Goal: Information Seeking & Learning: Check status

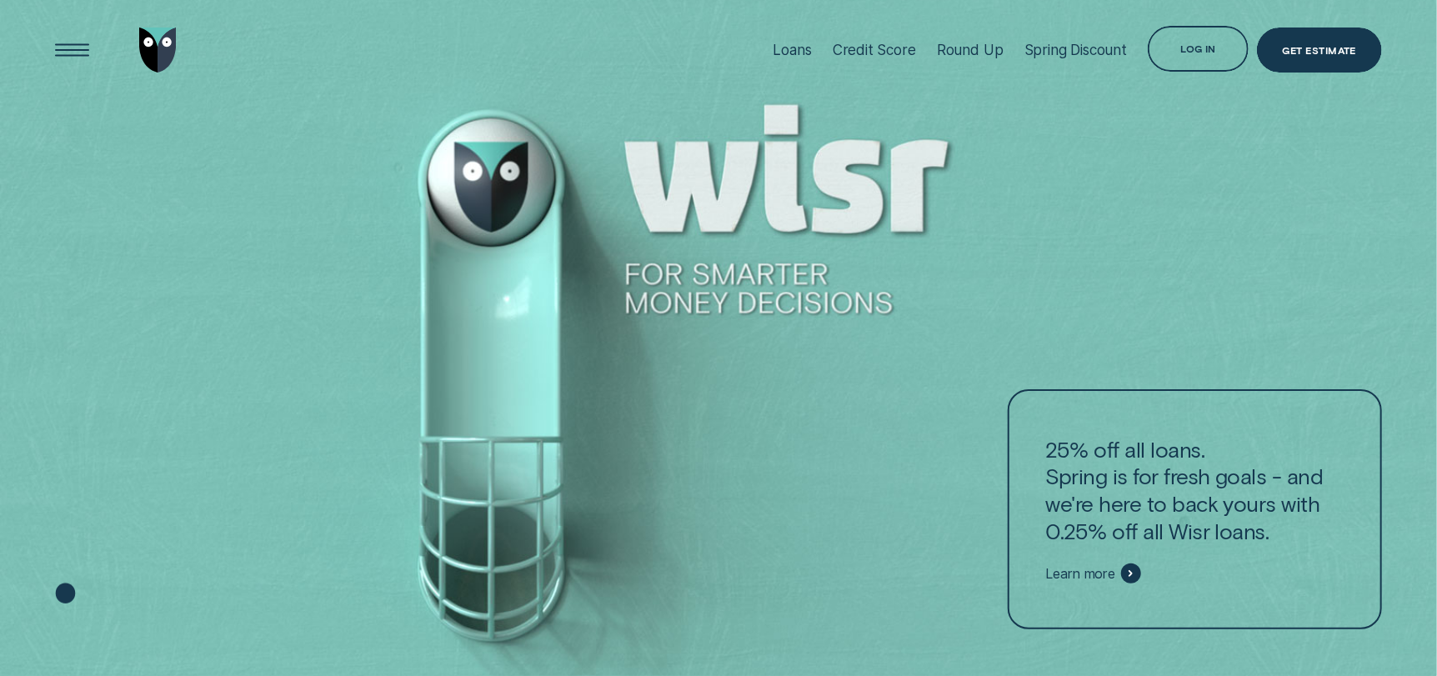
click at [822, 267] on div at bounding box center [718, 338] width 1437 height 677
click at [887, 48] on div "Credit Score" at bounding box center [874, 50] width 83 height 18
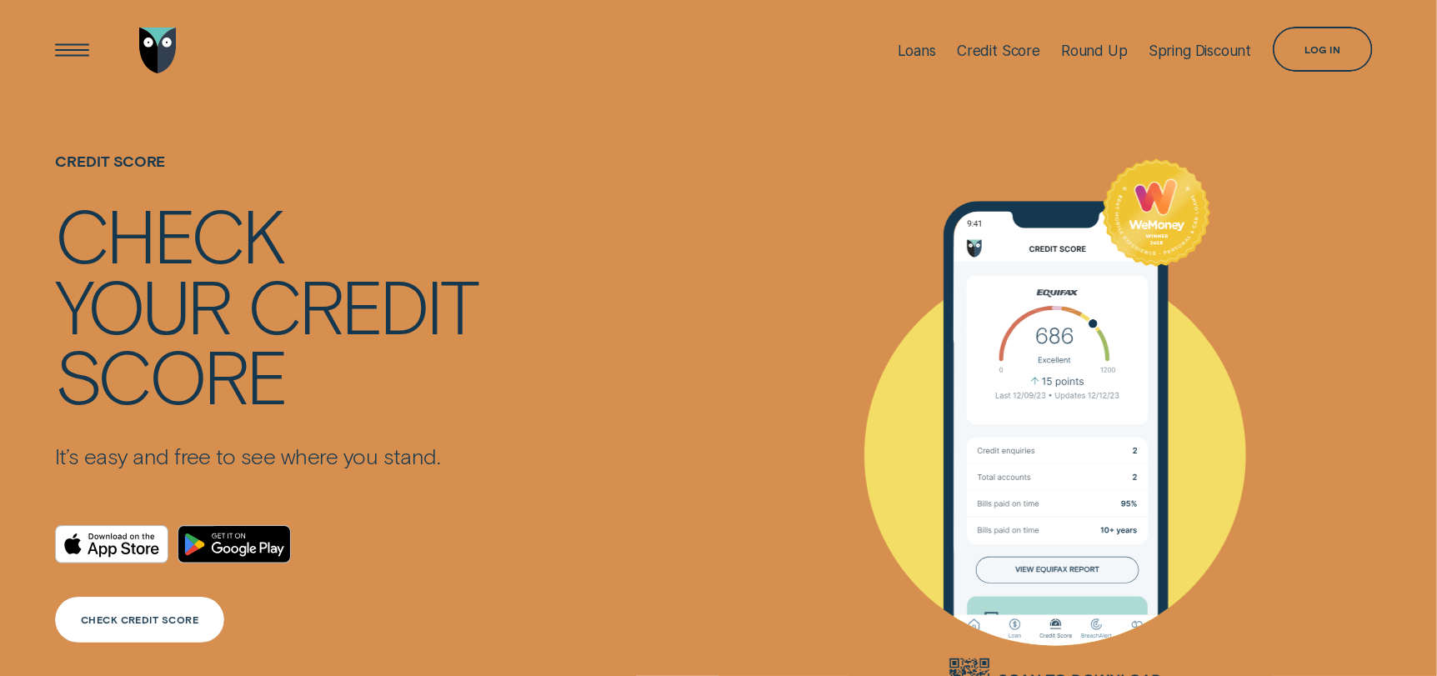
click at [129, 615] on div "CHECK CREDIT SCORE" at bounding box center [140, 619] width 118 height 9
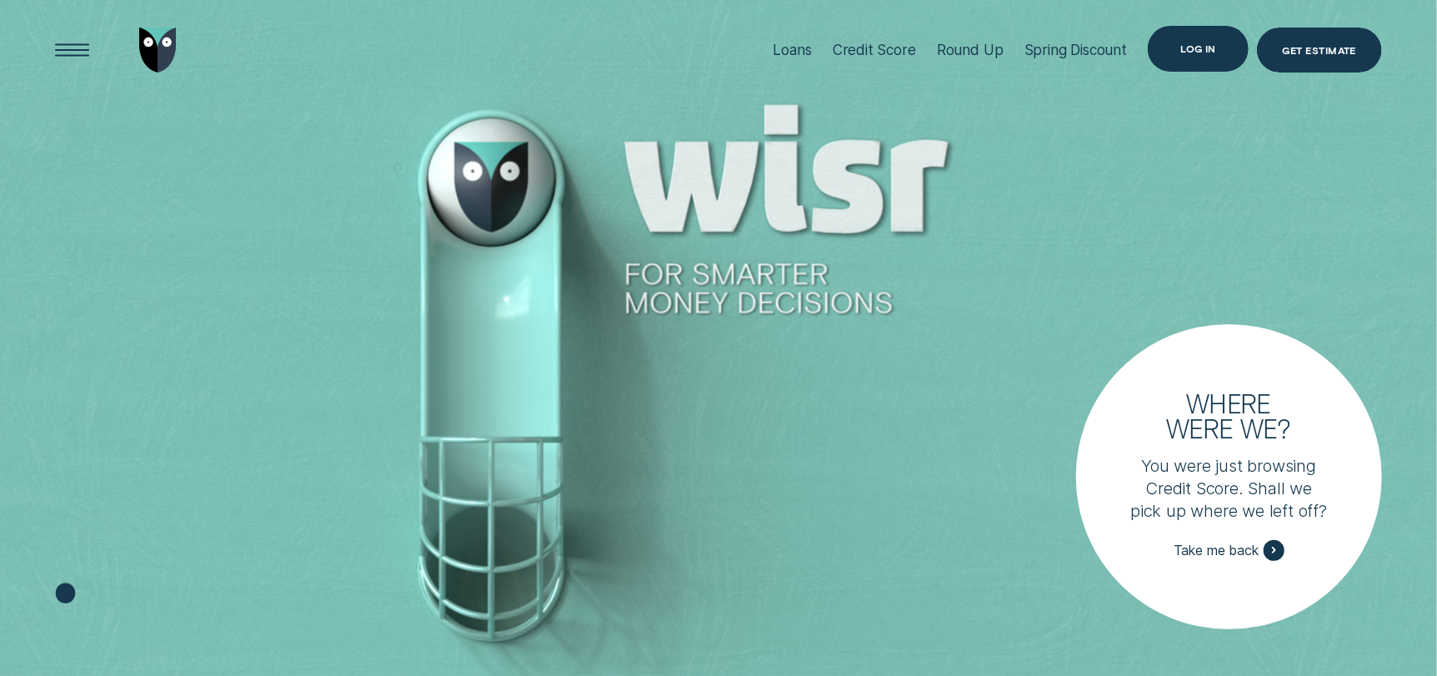
click at [1176, 51] on div "Log in" at bounding box center [1198, 48] width 101 height 45
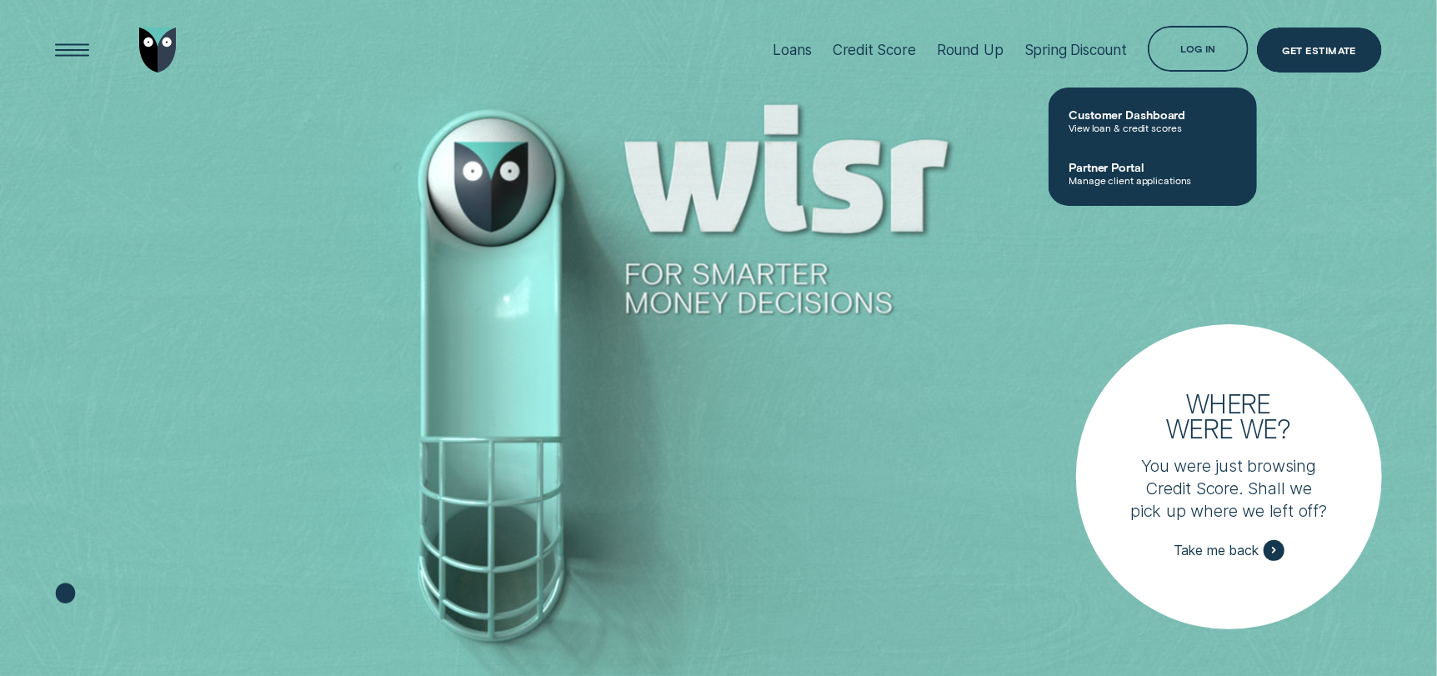
click at [1142, 132] on span "View loan & credit scores" at bounding box center [1152, 128] width 168 height 12
